Goal: Find specific page/section: Find specific page/section

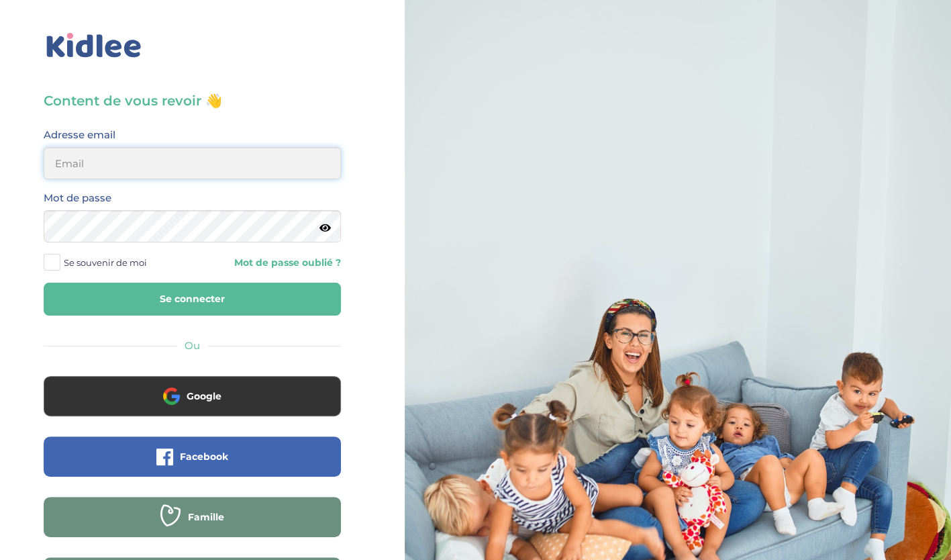
type input "belaidounifarah@gmail.com"
click at [247, 293] on button "Se connecter" at bounding box center [192, 299] width 297 height 33
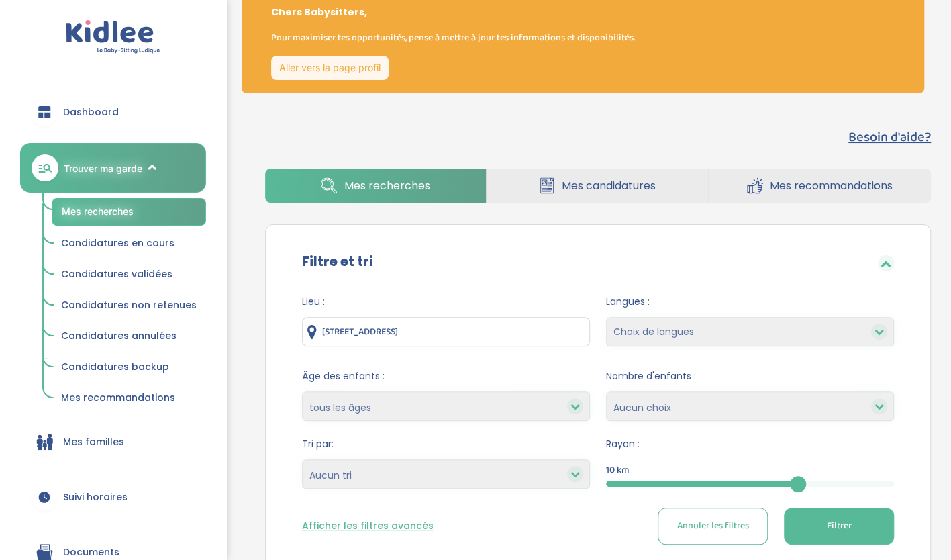
scroll to position [44, 0]
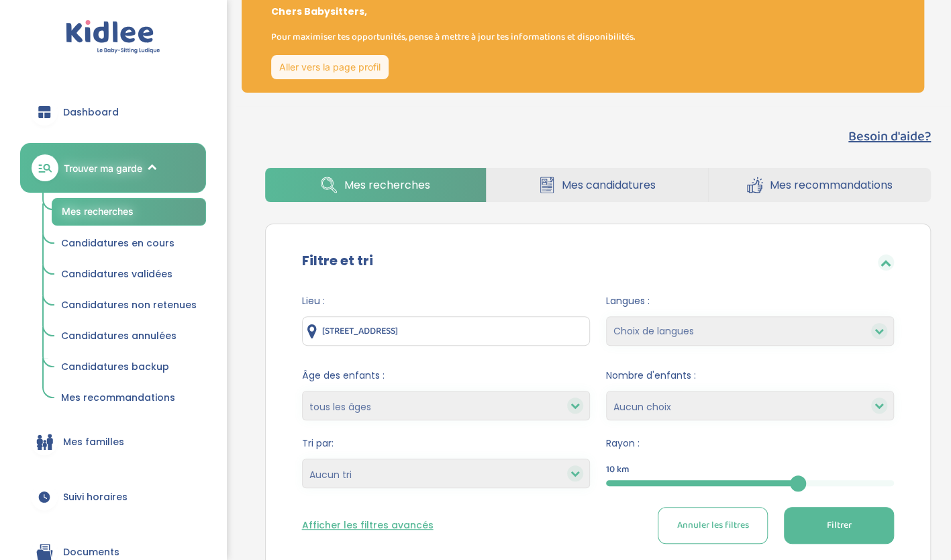
click at [591, 187] on span "Mes candidatures" at bounding box center [609, 185] width 94 height 17
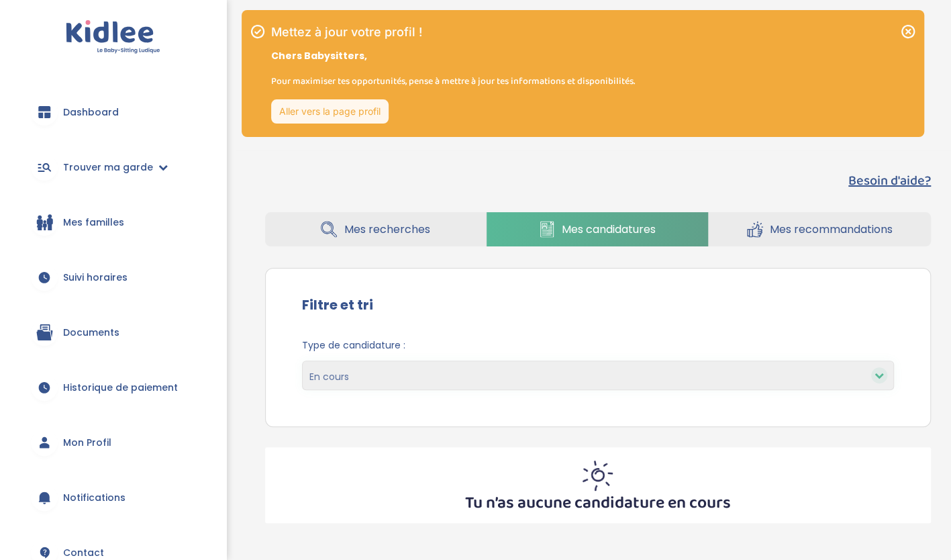
click at [412, 236] on span "Mes recherches" at bounding box center [387, 229] width 86 height 17
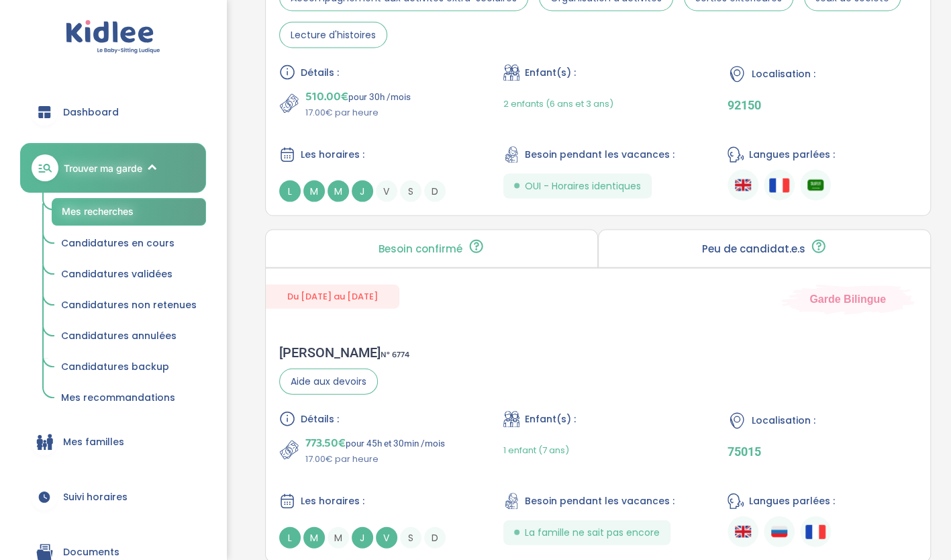
scroll to position [1554, 0]
